Goal: Information Seeking & Learning: Learn about a topic

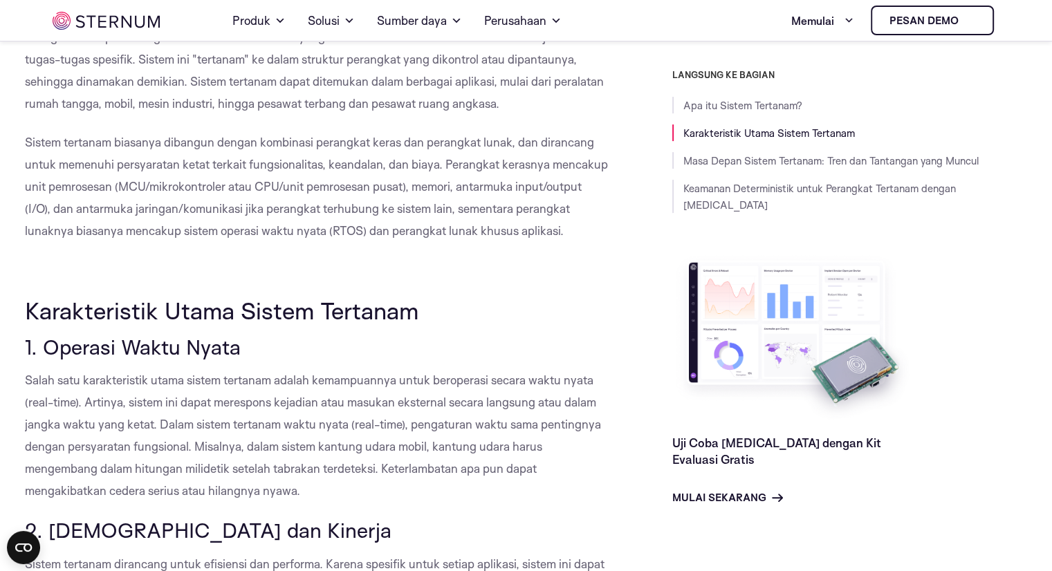
scroll to position [356, 0]
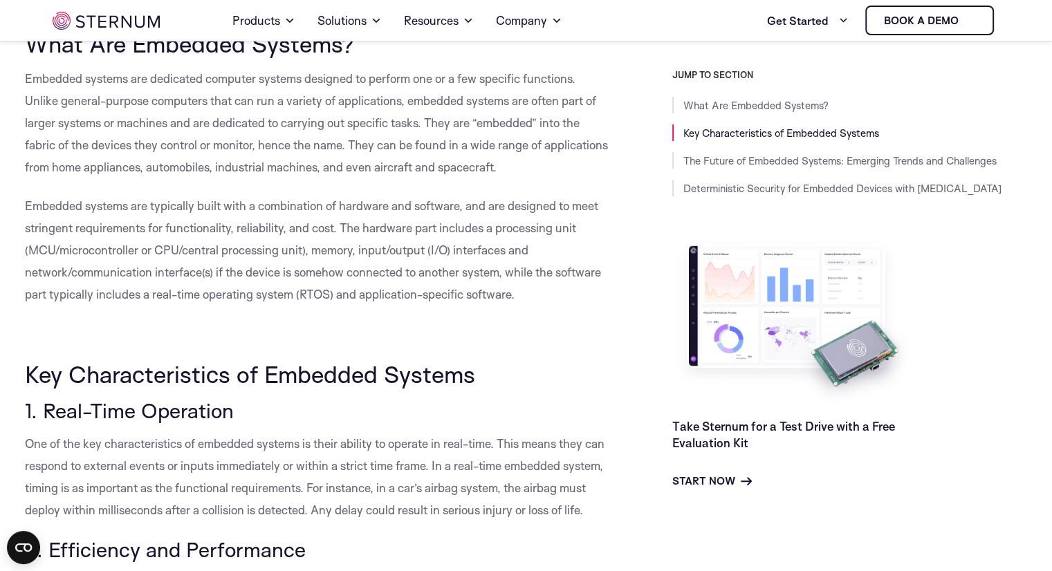
click at [367, 360] on span "Key Characteristics of Embedded Systems" at bounding box center [250, 374] width 450 height 29
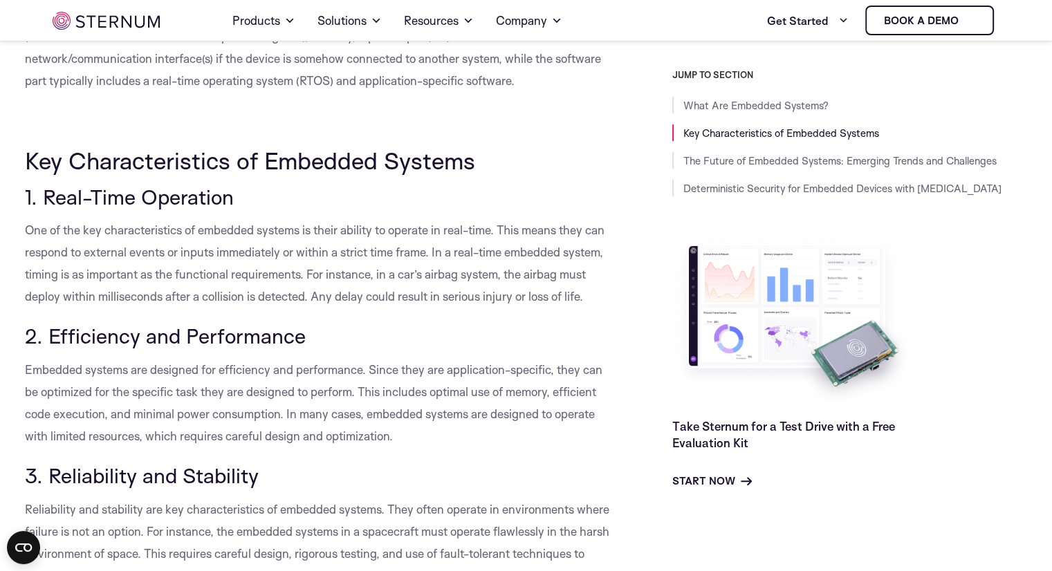
scroll to position [569, 0]
drag, startPoint x: 1021, startPoint y: 0, endPoint x: 473, endPoint y: 178, distance: 576.0
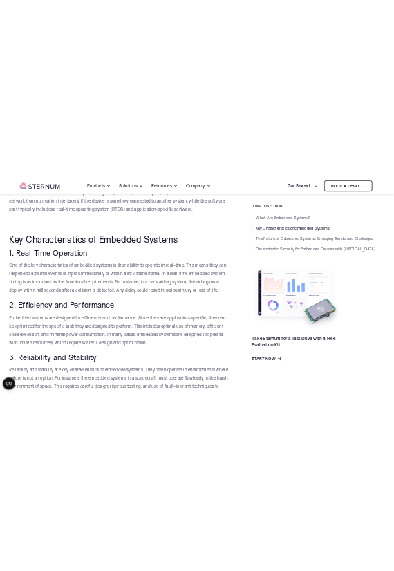
scroll to position [570, 0]
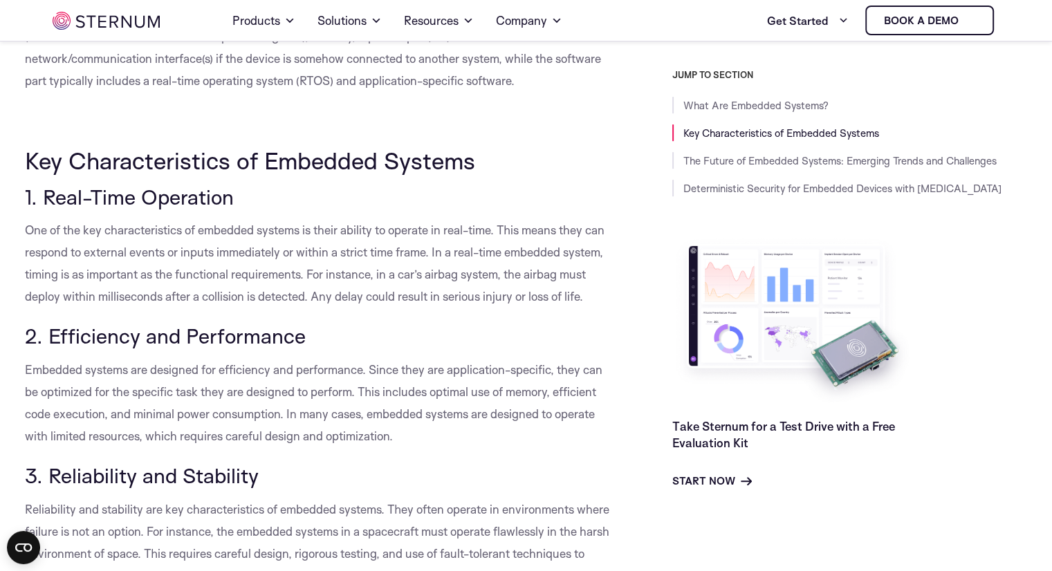
click at [202, 304] on p "One of the key characteristics of embedded systems is their ability to operate …" at bounding box center [317, 263] width 585 height 89
drag, startPoint x: 43, startPoint y: 192, endPoint x: 244, endPoint y: 193, distance: 200.6
click at [244, 193] on h3 "1. Real-Time Operation" at bounding box center [317, 197] width 585 height 24
copy span "Real-Time Operation"
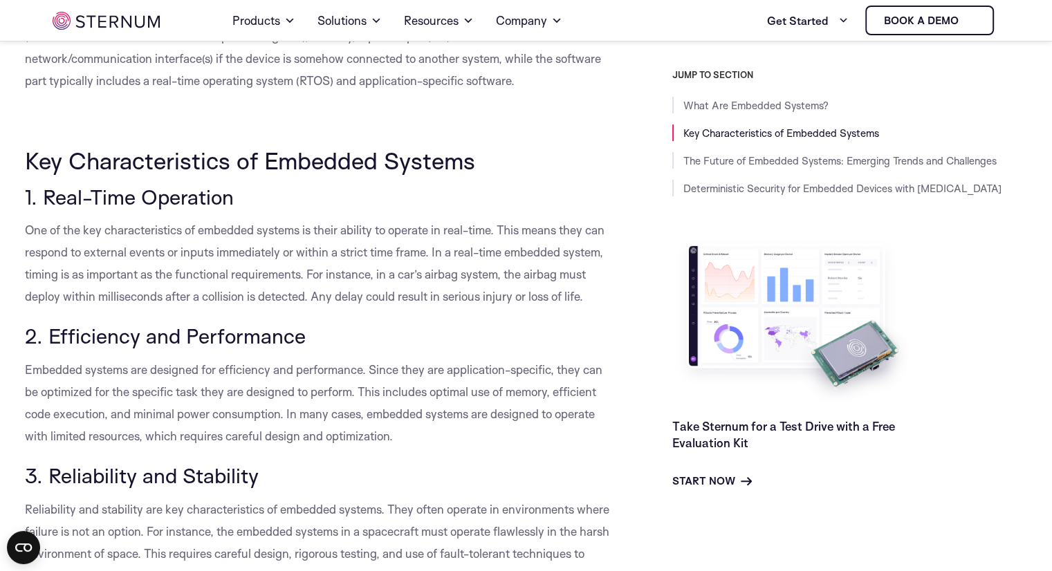
click at [487, 348] on h3 "2. Efficiency and Performance" at bounding box center [317, 336] width 585 height 24
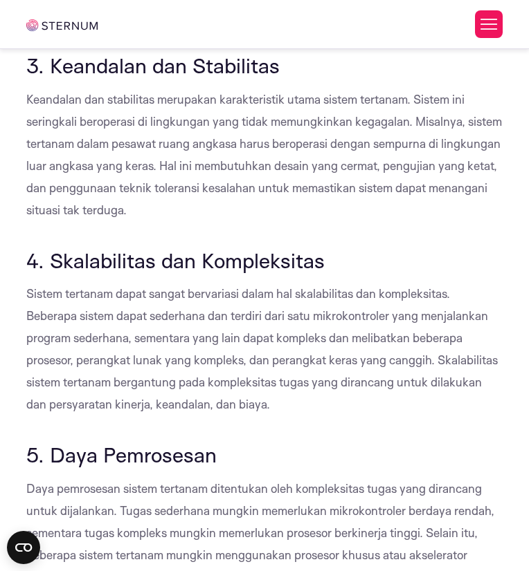
scroll to position [1218, 0]
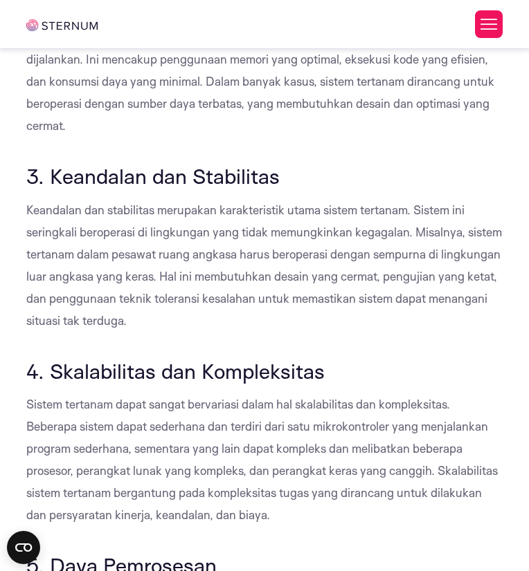
scroll to position [1029, 0]
